Goal: Information Seeking & Learning: Check status

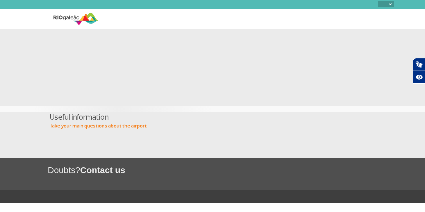
select select
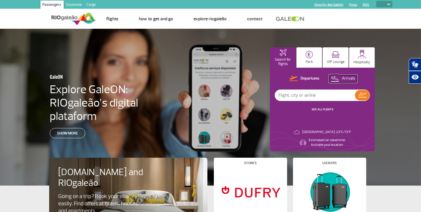
click at [346, 77] on p "Arrivals" at bounding box center [347, 79] width 13 height 6
click at [319, 110] on link "SEE ALL FLIGHTS" at bounding box center [322, 110] width 22 height 4
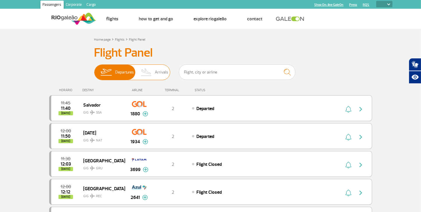
click at [157, 73] on span "Arrivals" at bounding box center [161, 72] width 13 height 15
click at [94, 69] on input "Departures Arrivals" at bounding box center [94, 69] width 0 height 0
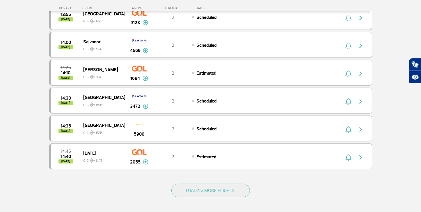
scroll to position [502, 0]
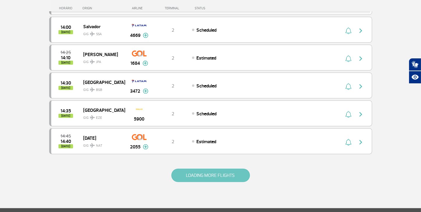
click at [212, 171] on button "LOADING MORE FLIGHTS" at bounding box center [210, 175] width 78 height 13
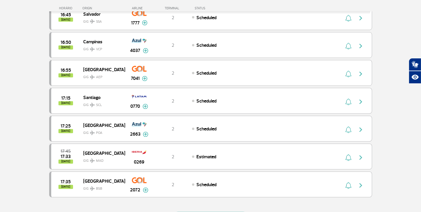
scroll to position [1124, 0]
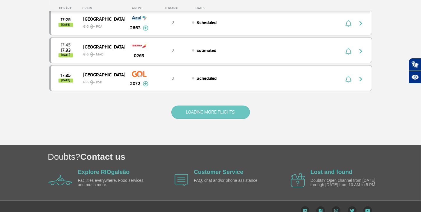
click at [198, 105] on button "LOADING MORE FLIGHTS" at bounding box center [210, 111] width 78 height 13
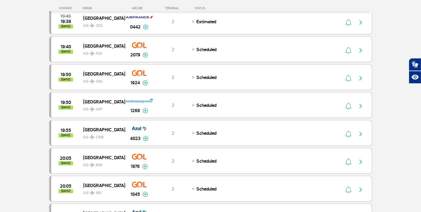
scroll to position [1673, 0]
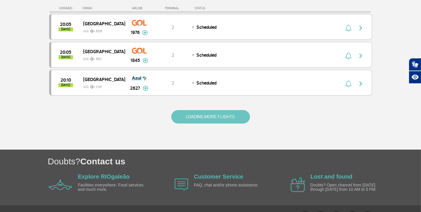
click at [215, 110] on button "LOADING MORE FLIGHTS" at bounding box center [210, 116] width 78 height 13
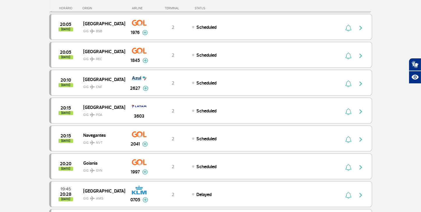
scroll to position [2226, 0]
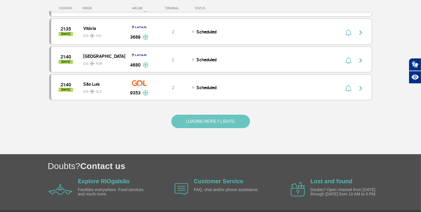
click at [207, 115] on button "LOADING MORE FLIGHTS" at bounding box center [210, 121] width 78 height 13
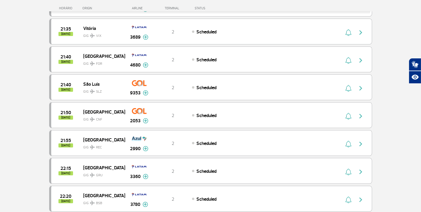
scroll to position [2779, 0]
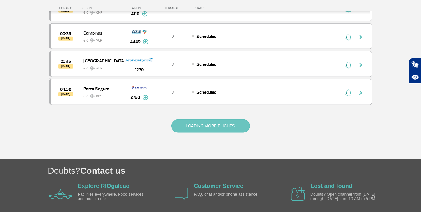
click at [208, 119] on button "LOADING MORE FLIGHTS" at bounding box center [210, 125] width 78 height 13
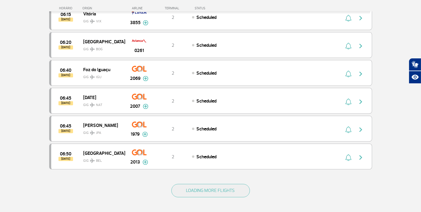
scroll to position [3314, 0]
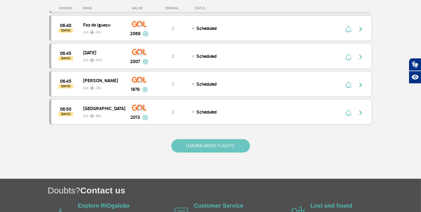
click at [198, 139] on button "LOADING MORE FLIGHTS" at bounding box center [210, 145] width 78 height 13
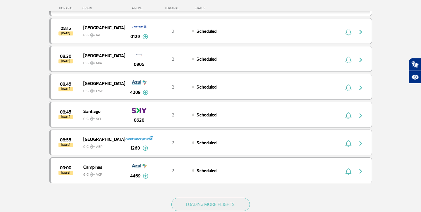
scroll to position [3804, 0]
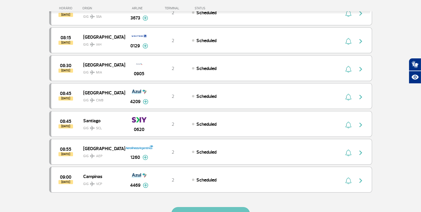
click at [204, 207] on button "LOADING MORE FLIGHTS" at bounding box center [210, 213] width 78 height 13
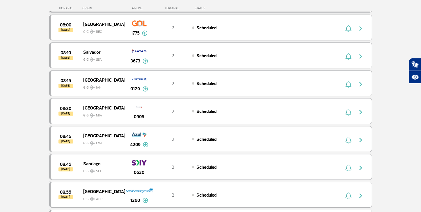
scroll to position [3771, 0]
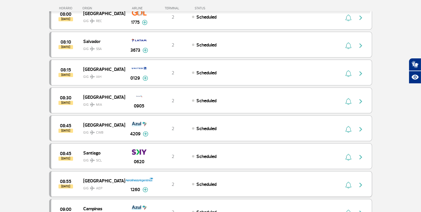
click at [128, 175] on div "1260" at bounding box center [139, 184] width 29 height 18
click at [360, 182] on img "button" at bounding box center [360, 185] width 7 height 7
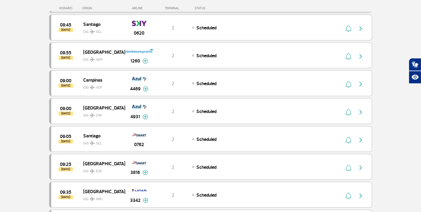
scroll to position [3884, 0]
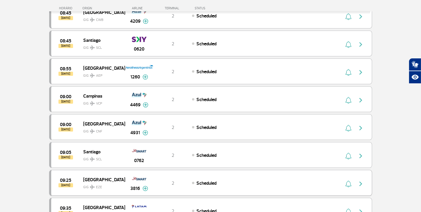
click at [144, 186] on img at bounding box center [145, 188] width 6 height 5
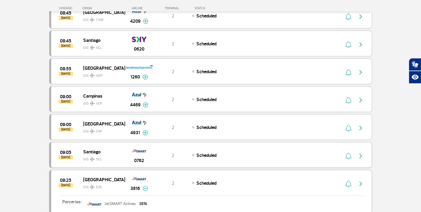
click at [155, 152] on div "2" at bounding box center [172, 155] width 38 height 6
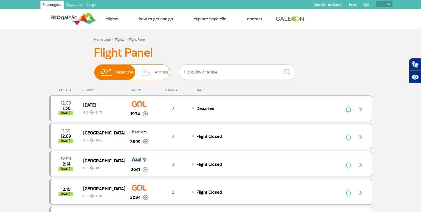
click at [157, 71] on span "Arrivals" at bounding box center [161, 72] width 13 height 15
click at [94, 69] on input "Departures Arrivals" at bounding box center [94, 69] width 0 height 0
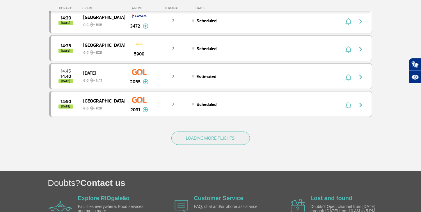
scroll to position [540, 0]
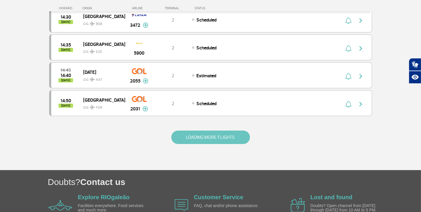
click at [217, 133] on button "LOADING MORE FLIGHTS" at bounding box center [210, 137] width 78 height 13
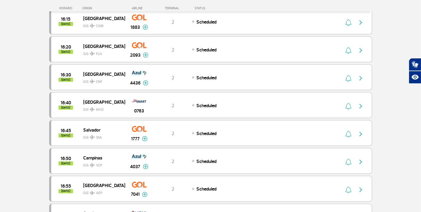
scroll to position [1078, 0]
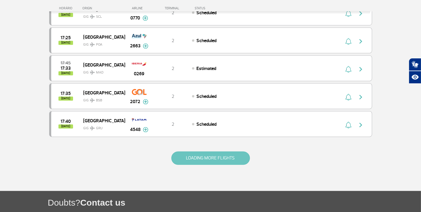
click at [209, 151] on button "LOADING MORE FLIGHTS" at bounding box center [210, 157] width 78 height 13
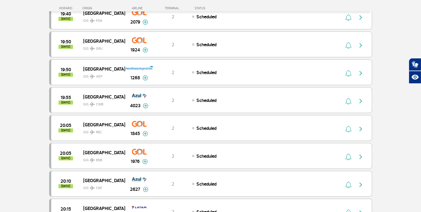
scroll to position [1673, 0]
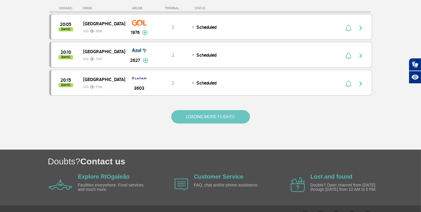
click at [208, 110] on button "LOADING MORE FLIGHTS" at bounding box center [210, 116] width 78 height 13
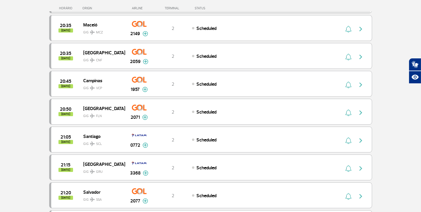
scroll to position [2187, 0]
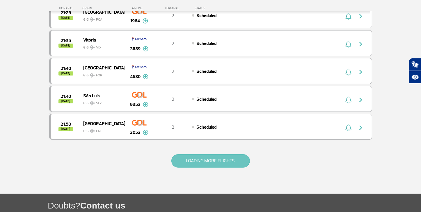
click at [225, 154] on button "LOADING MORE FLIGHTS" at bounding box center [210, 160] width 78 height 13
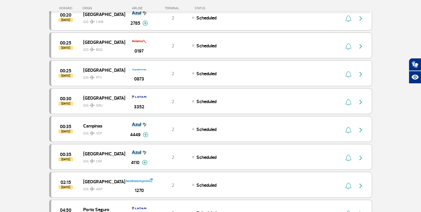
scroll to position [2696, 0]
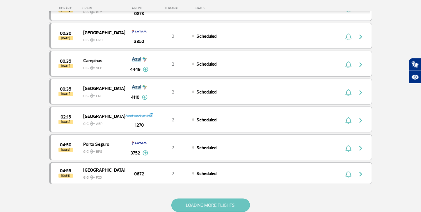
click at [215, 199] on button "LOADING MORE FLIGHTS" at bounding box center [210, 205] width 78 height 13
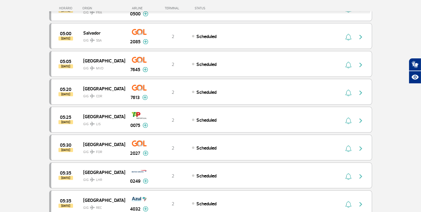
scroll to position [2891, 0]
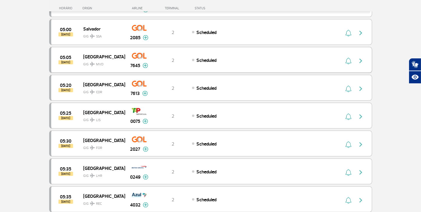
click at [144, 63] on img at bounding box center [145, 65] width 6 height 5
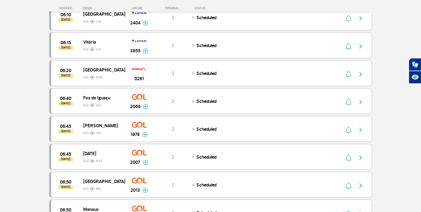
scroll to position [3257, 0]
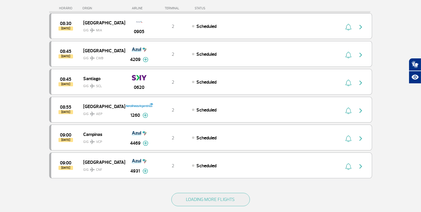
scroll to position [3835, 0]
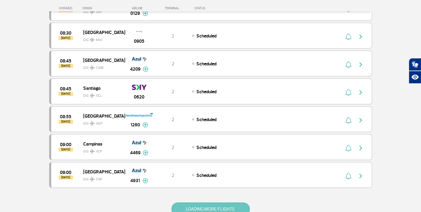
click at [219, 203] on button "LOADING MORE FLIGHTS" at bounding box center [210, 209] width 78 height 13
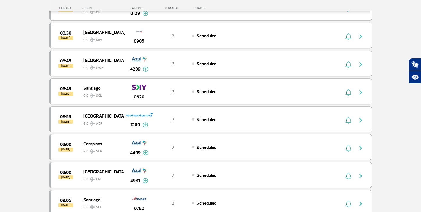
scroll to position [3926, 0]
